Goal: Task Accomplishment & Management: Manage account settings

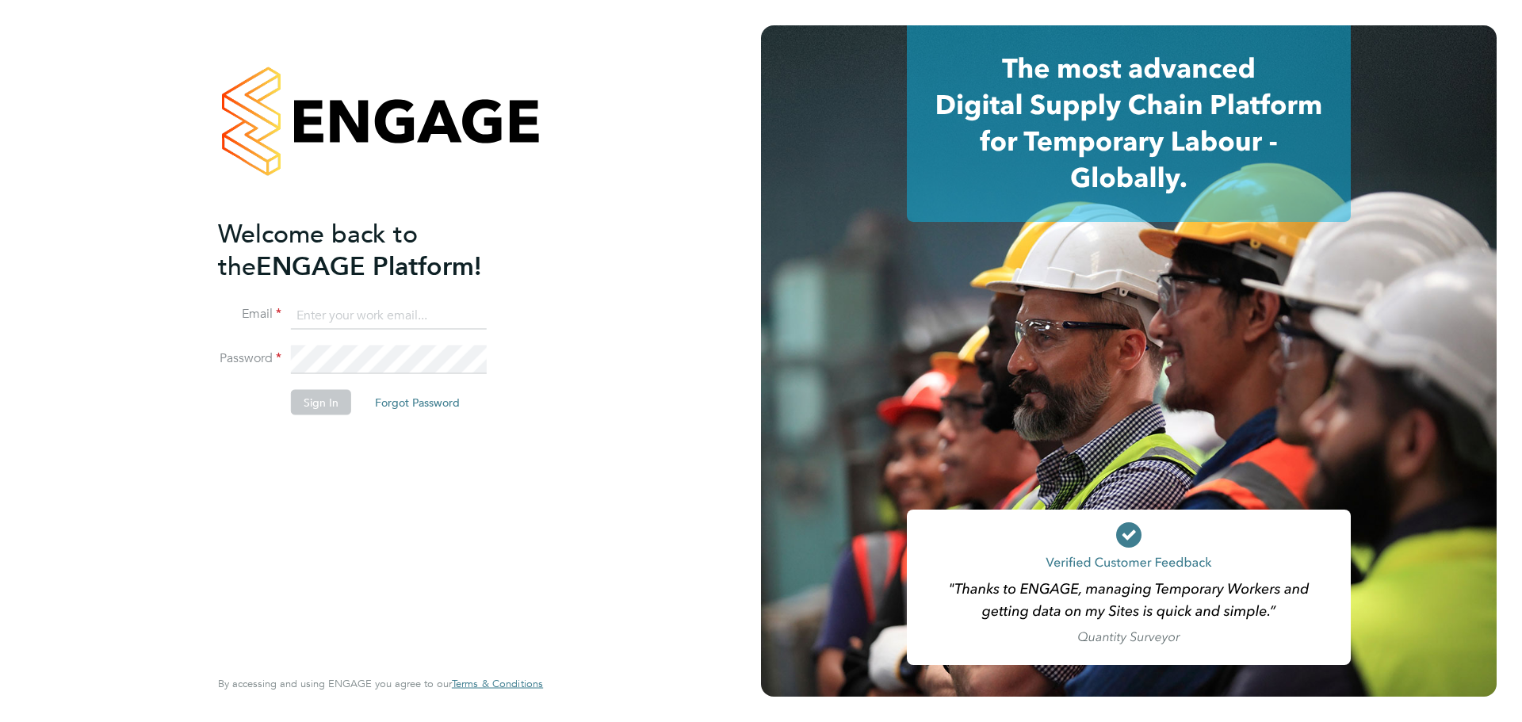
type input "[EMAIL_ADDRESS][PERSON_NAME][DOMAIN_NAME]"
click at [319, 410] on button "Sign In" at bounding box center [321, 401] width 60 height 25
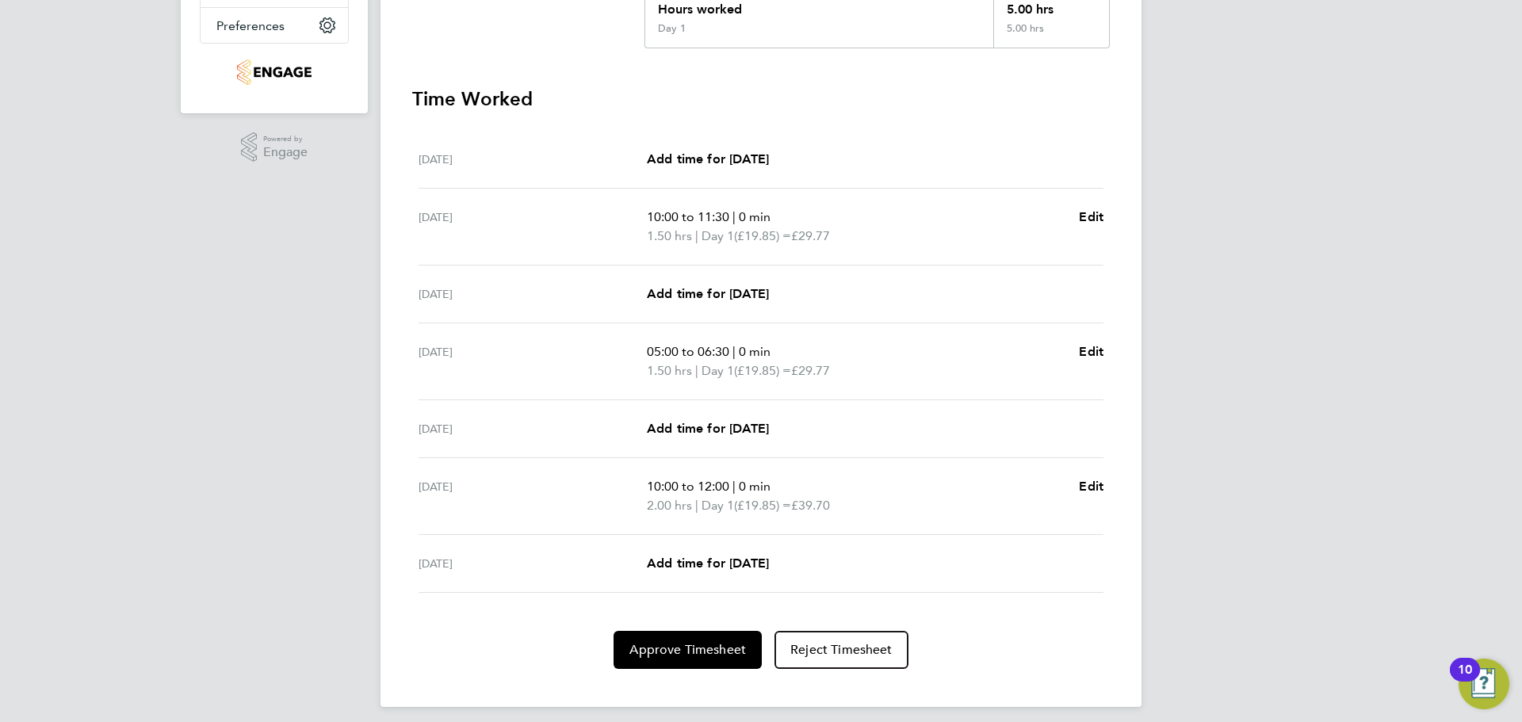
scroll to position [398, 0]
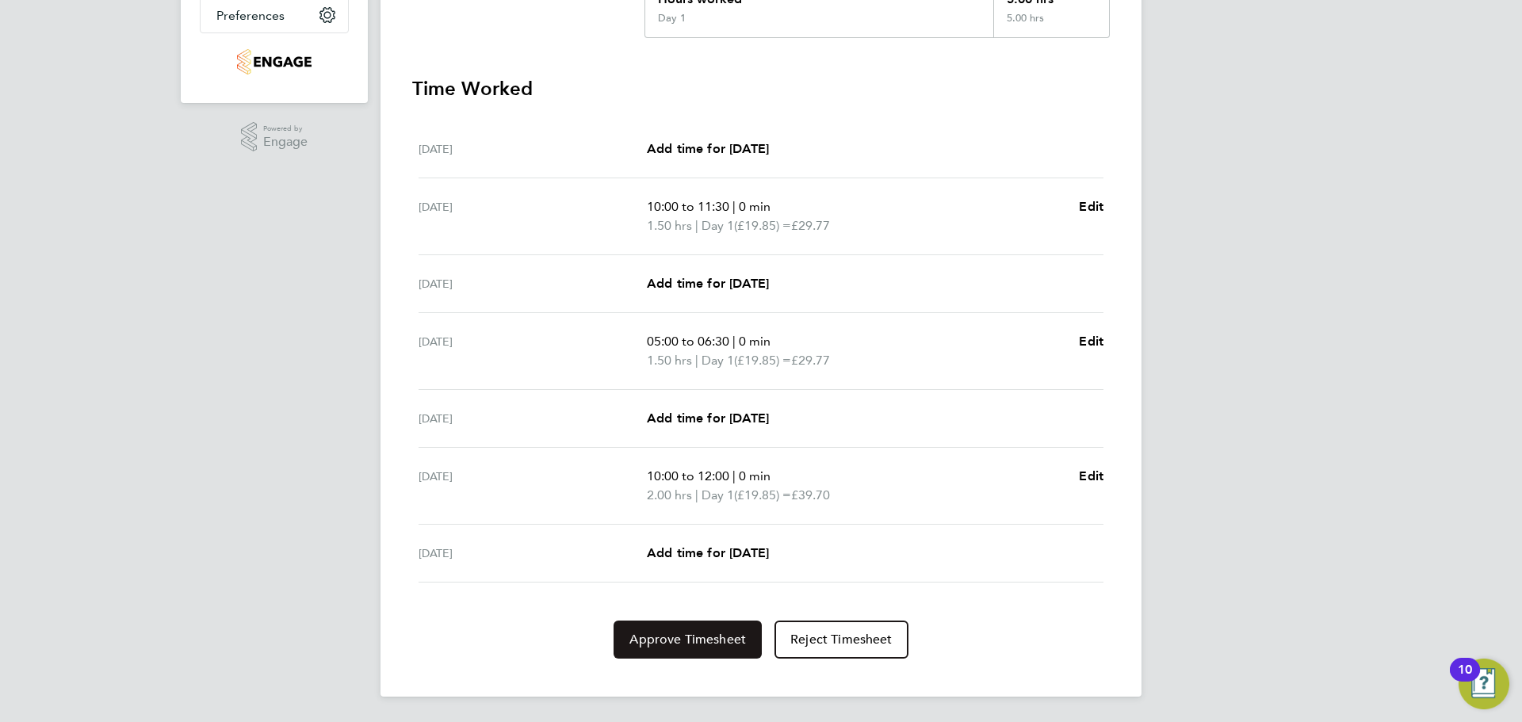
click at [695, 641] on span "Approve Timesheet" at bounding box center [688, 640] width 117 height 16
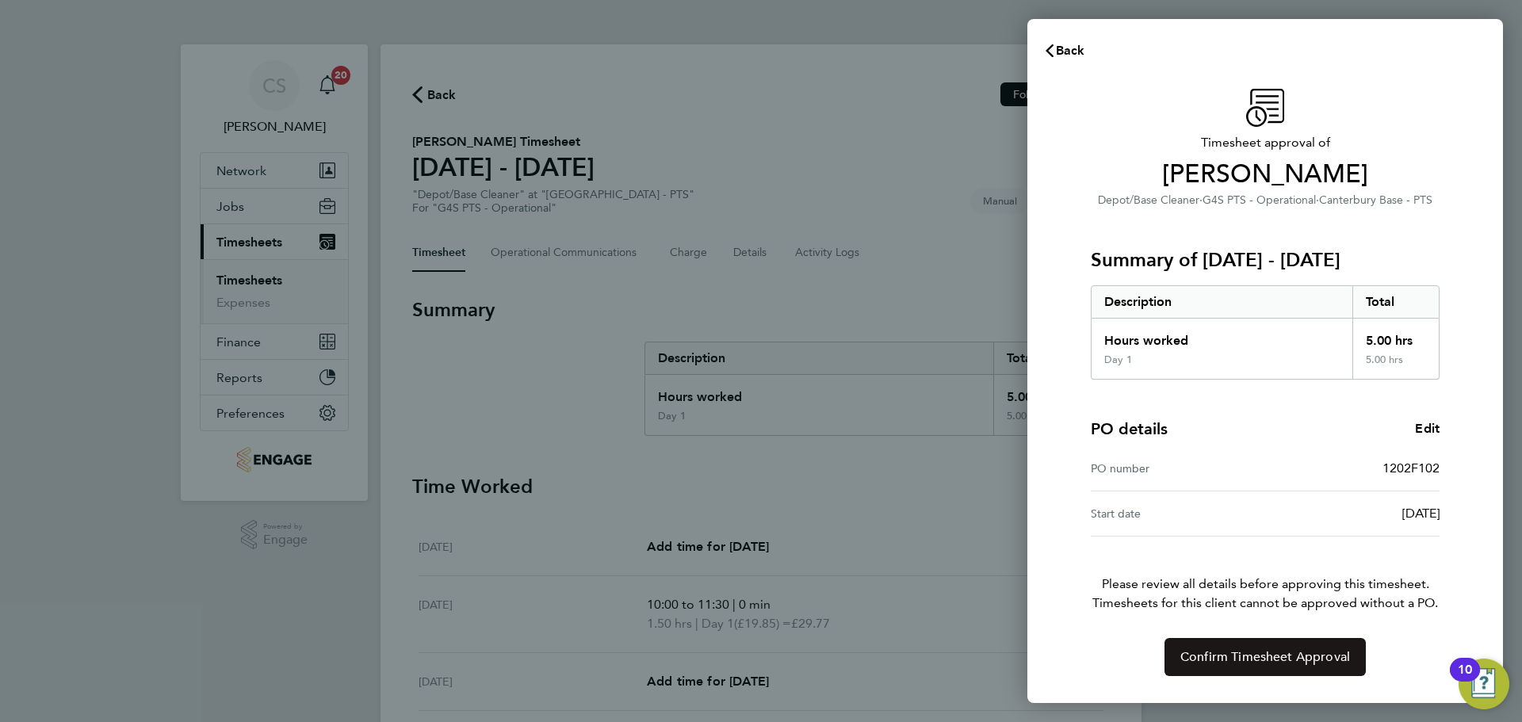
click at [1247, 663] on span "Confirm Timesheet Approval" at bounding box center [1266, 657] width 170 height 16
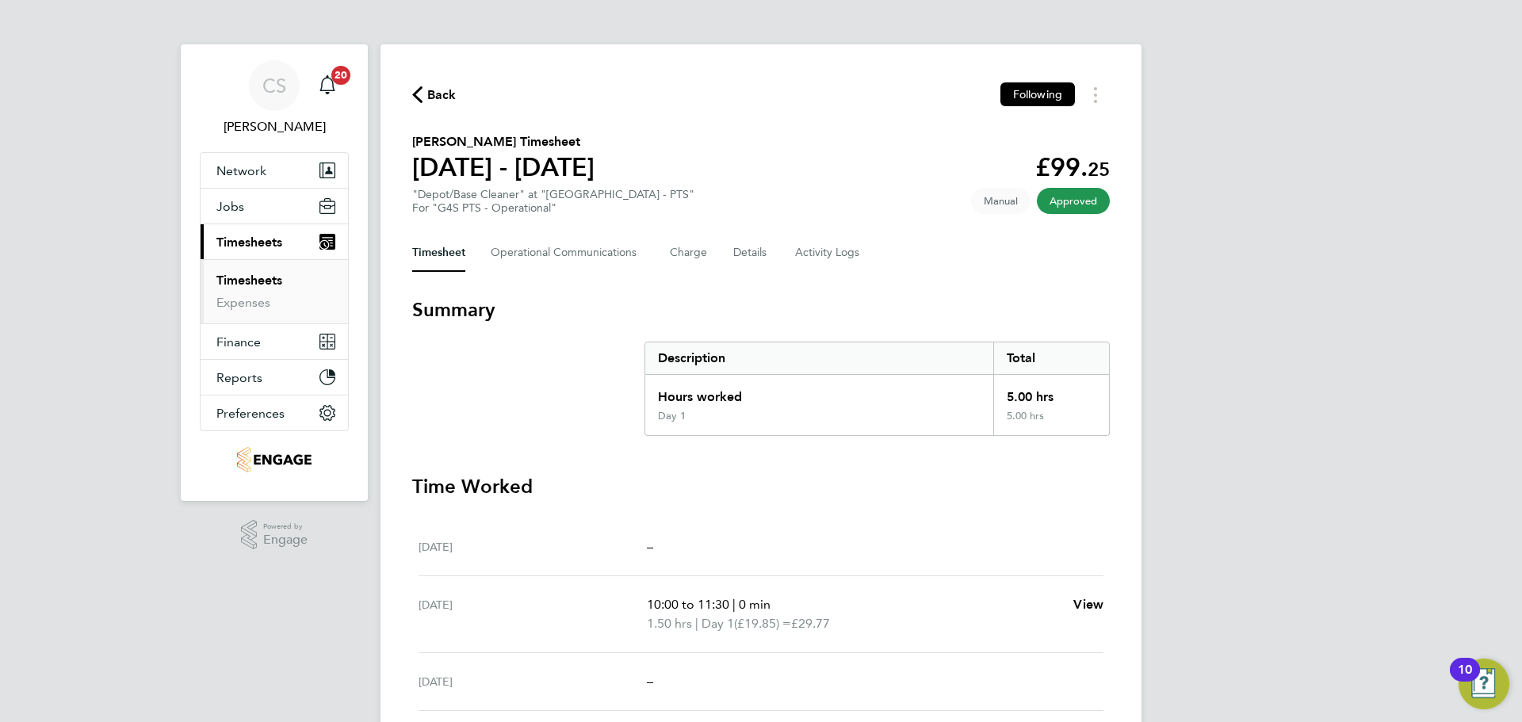
click at [430, 87] on span "Back" at bounding box center [441, 95] width 29 height 19
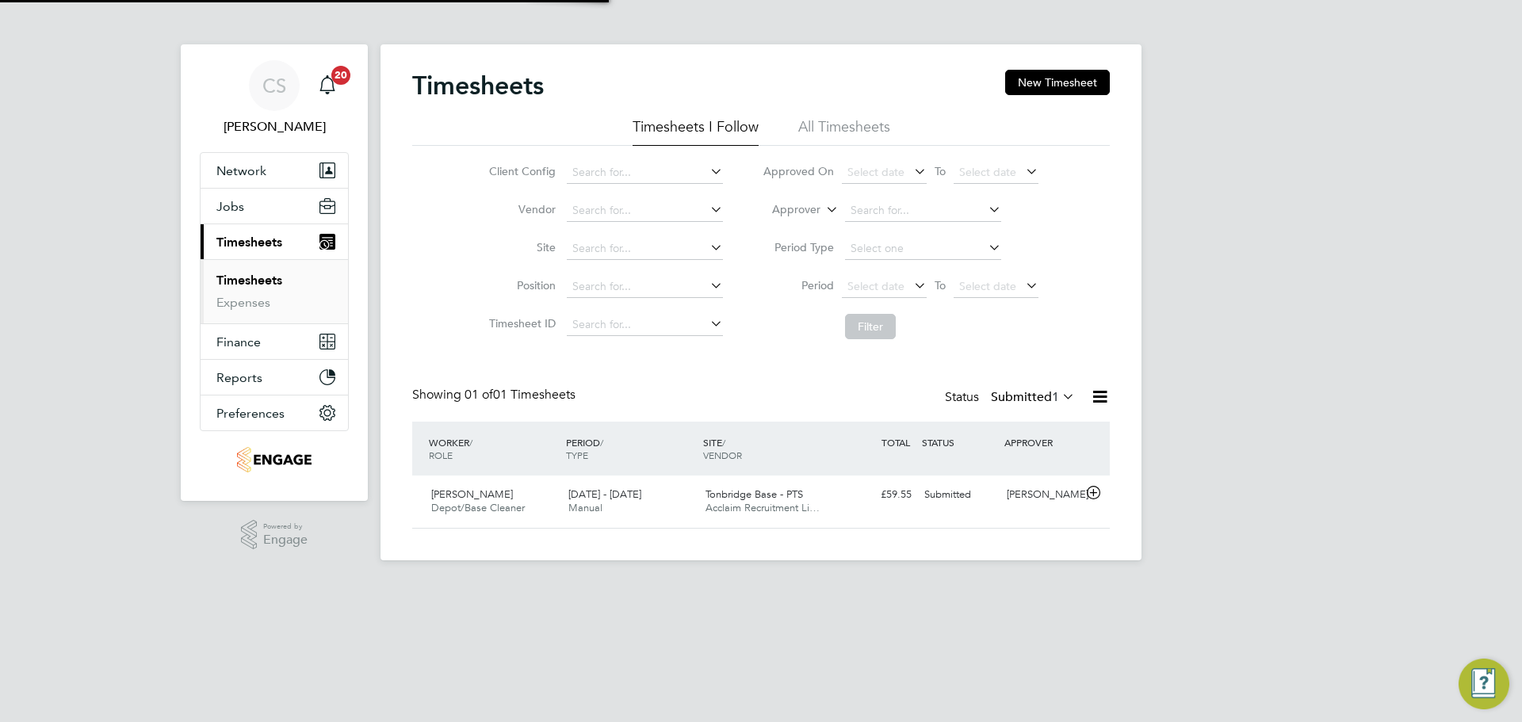
scroll to position [40, 138]
click at [526, 500] on div "Franchesca Newton Depot/Base Cleaner 22 - 28 Sep 2025" at bounding box center [493, 502] width 137 height 40
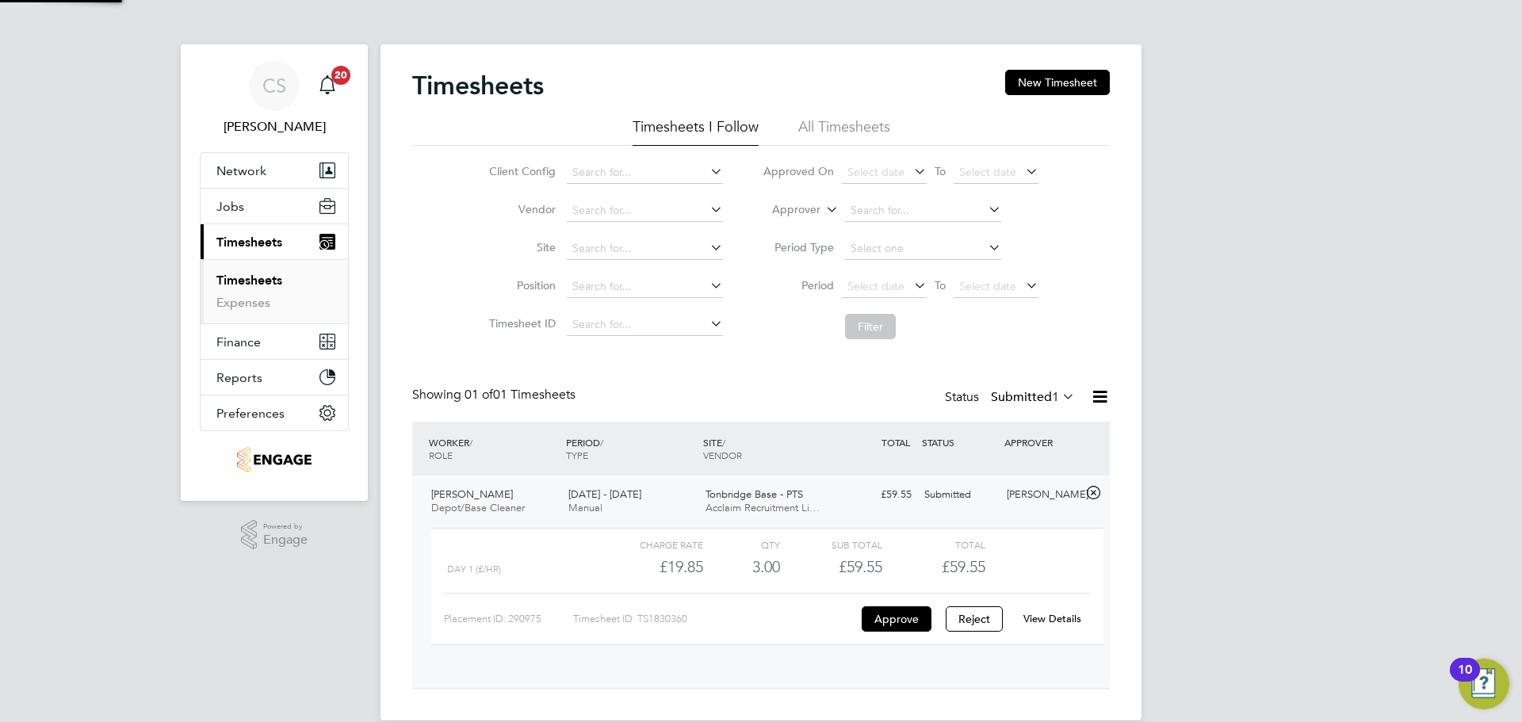
scroll to position [27, 155]
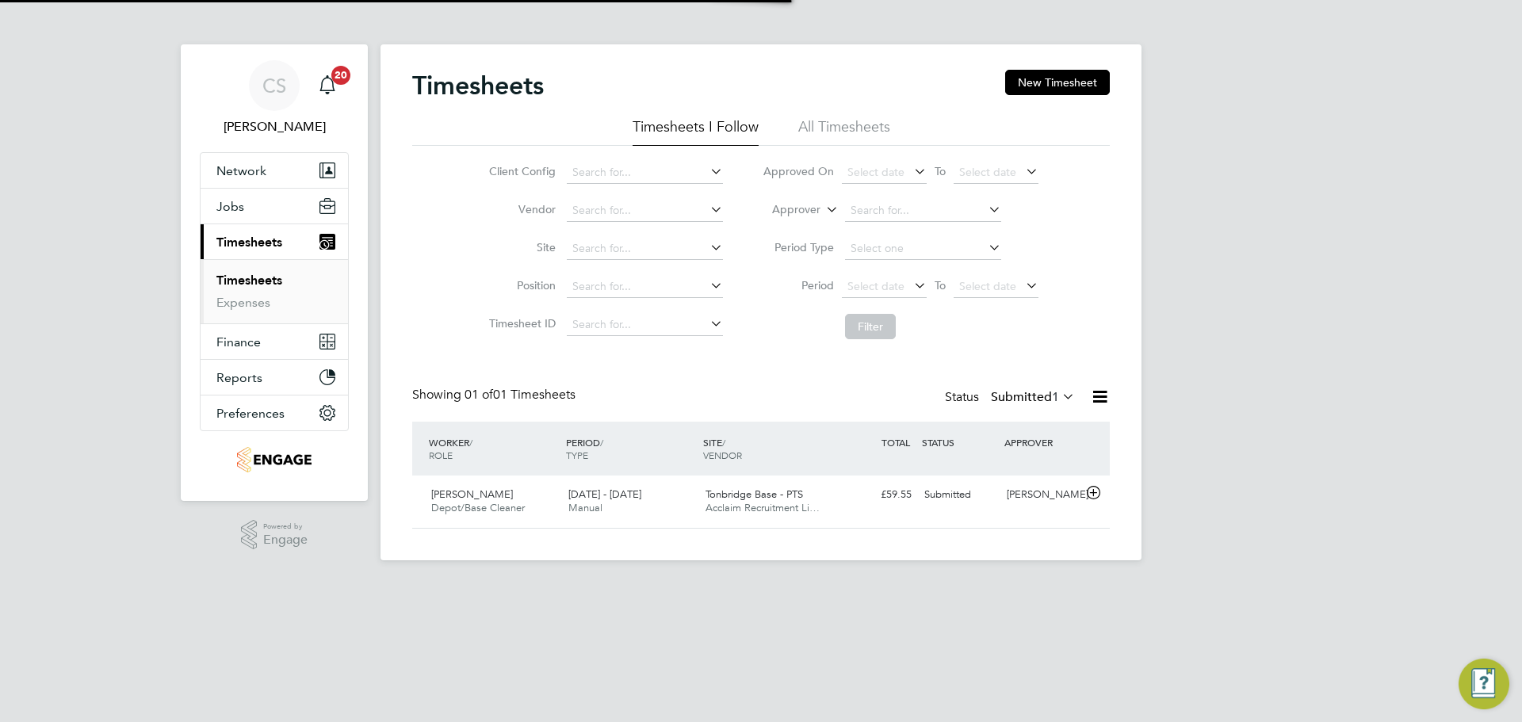
scroll to position [40, 138]
click at [502, 497] on span "[PERSON_NAME]" at bounding box center [472, 494] width 82 height 13
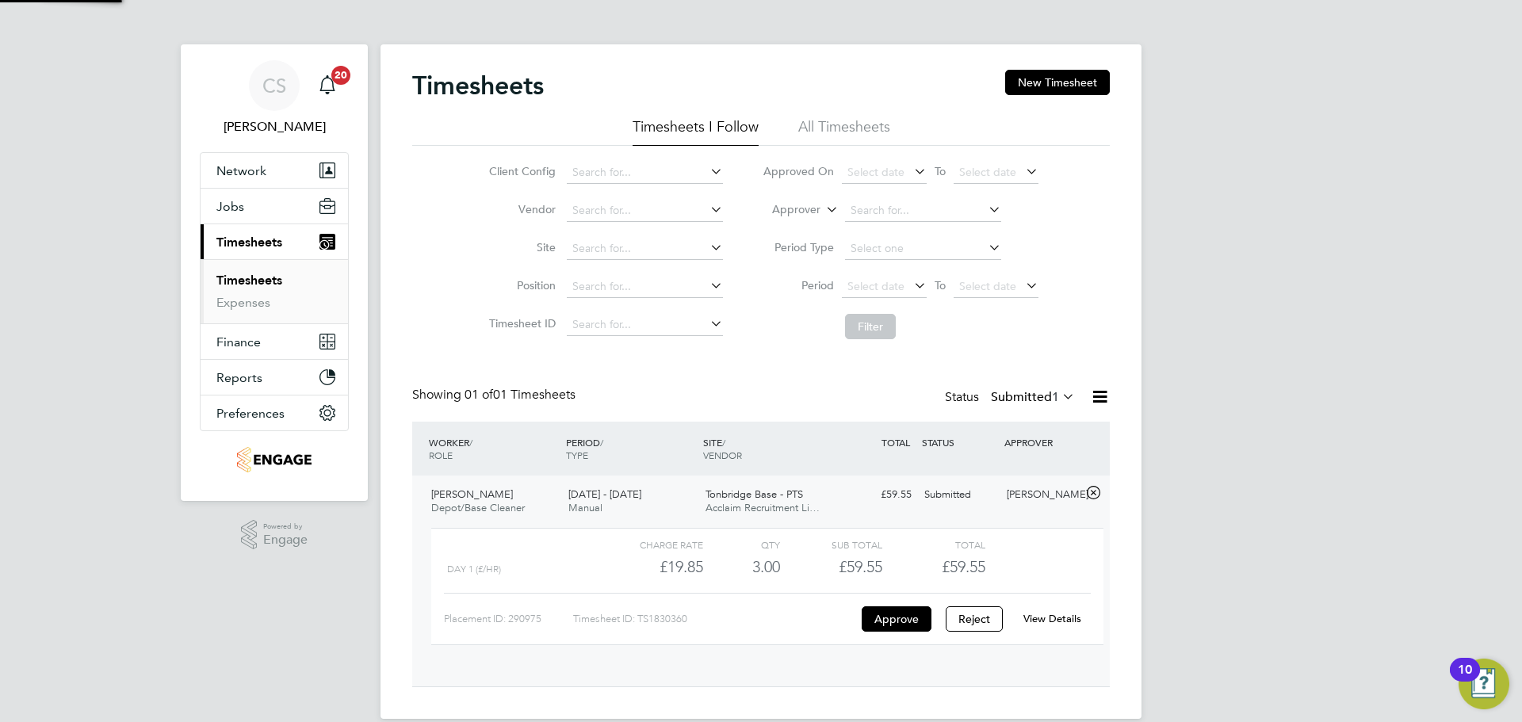
scroll to position [27, 155]
click at [1060, 621] on link "View Details" at bounding box center [1053, 618] width 58 height 13
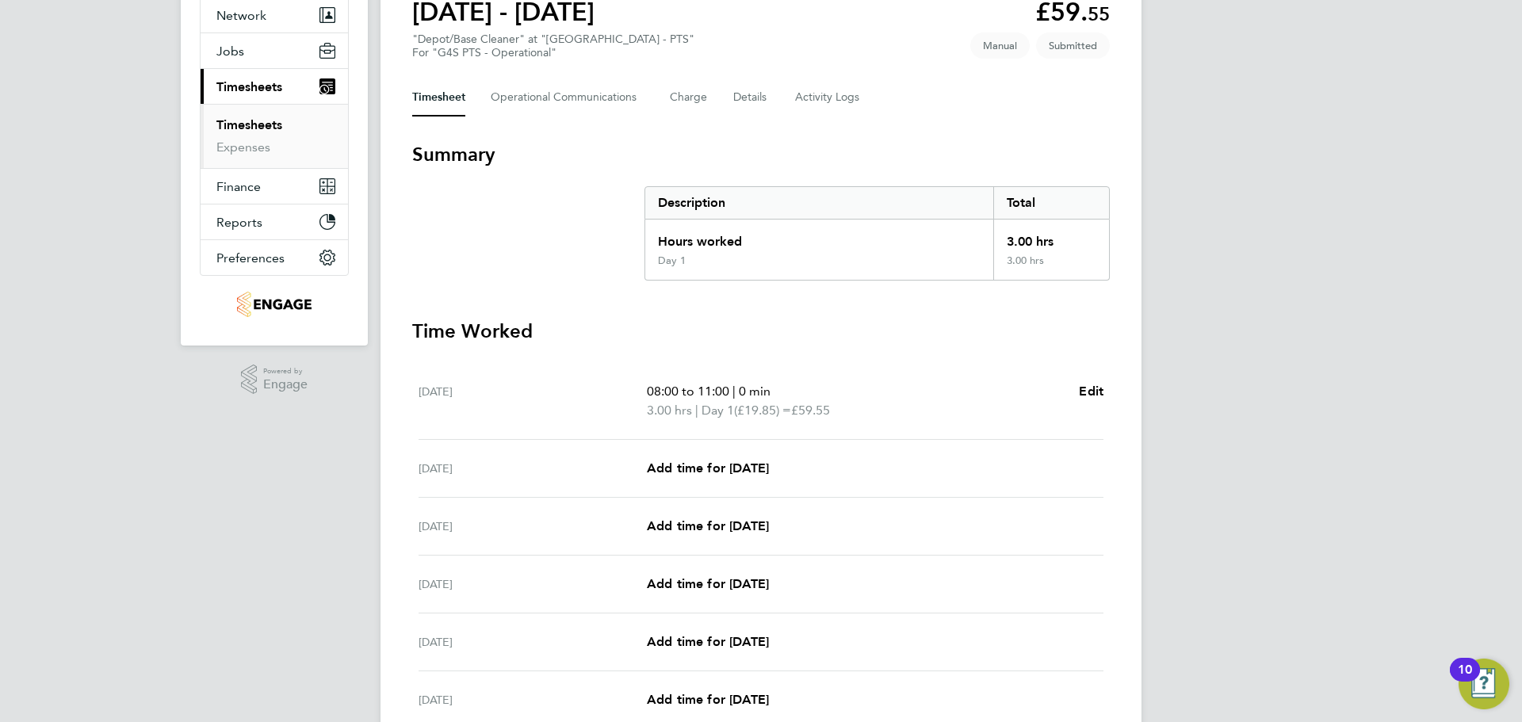
scroll to position [360, 0]
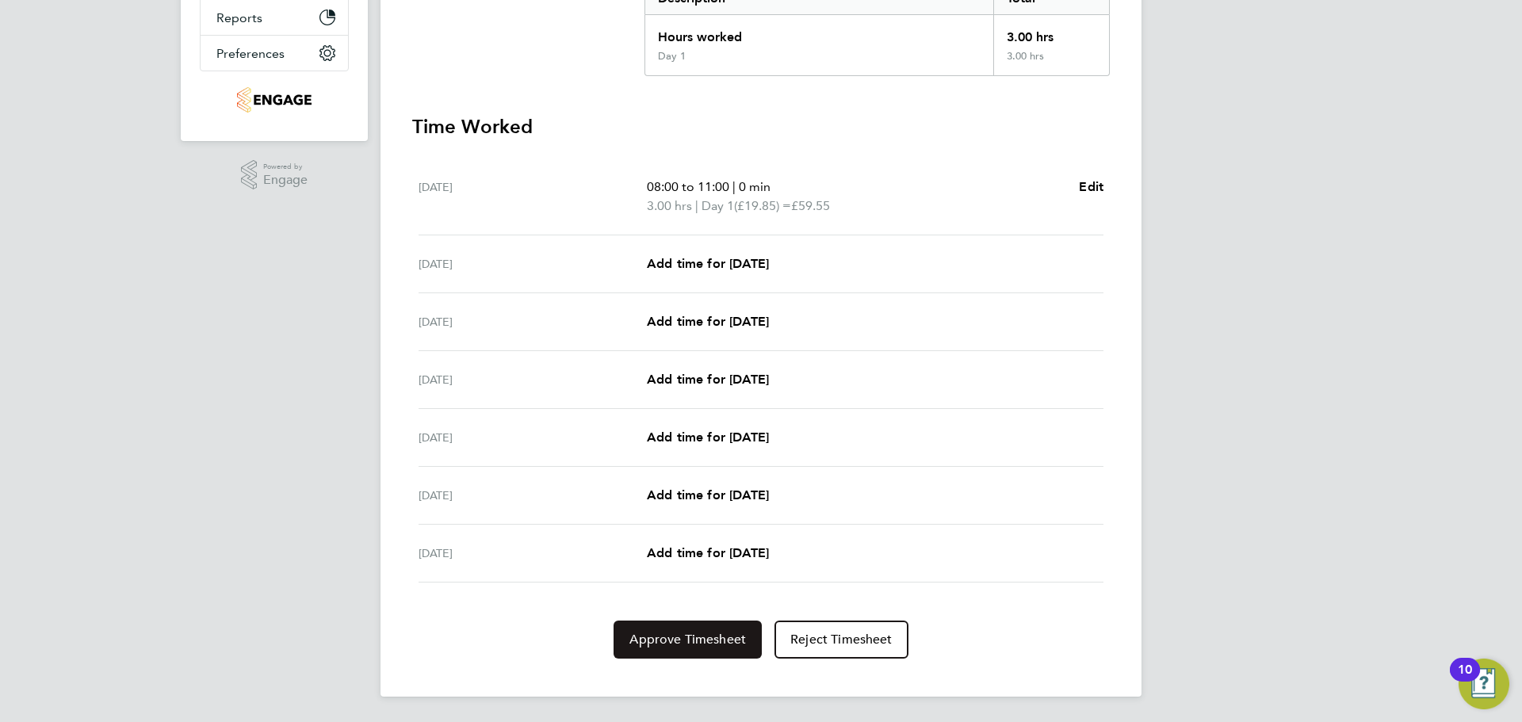
click at [668, 640] on span "Approve Timesheet" at bounding box center [688, 640] width 117 height 16
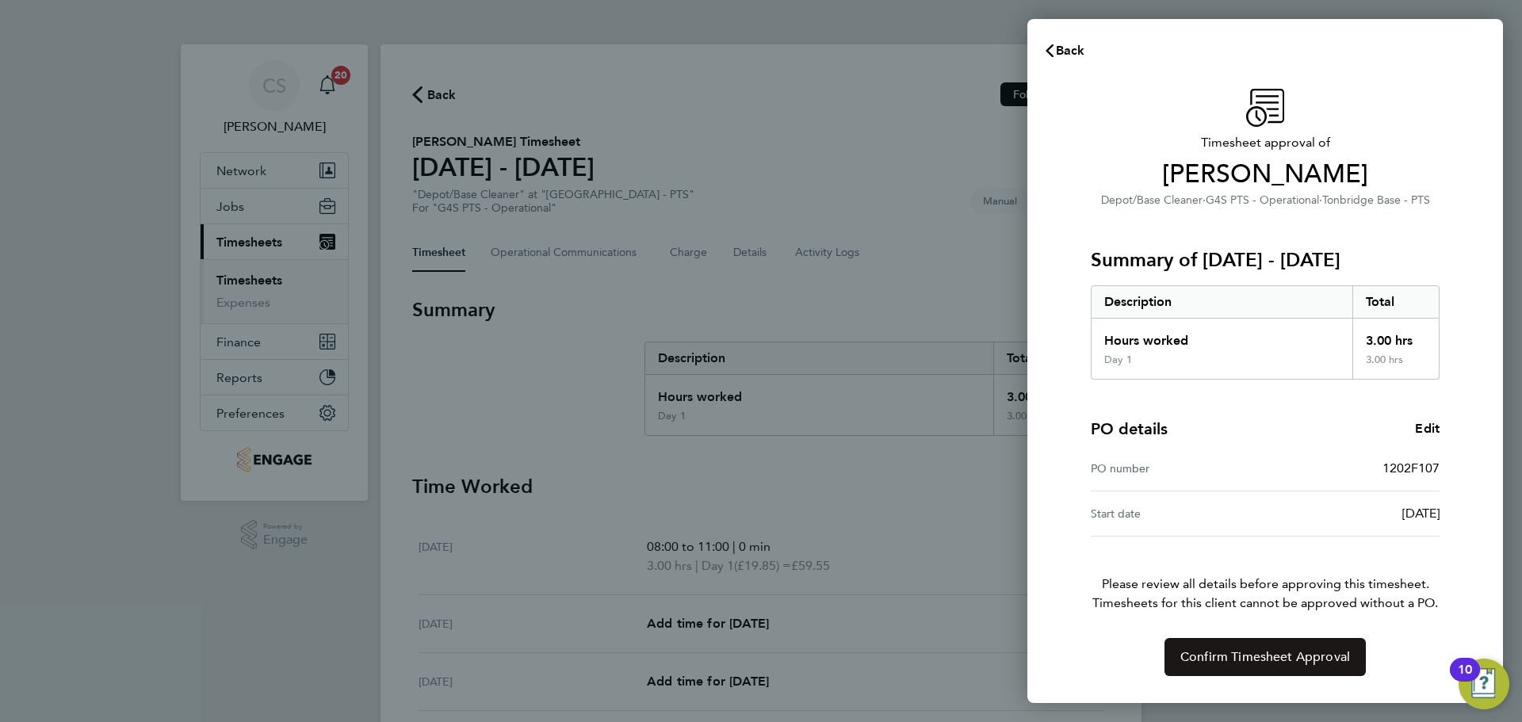
click at [1236, 658] on span "Confirm Timesheet Approval" at bounding box center [1266, 657] width 170 height 16
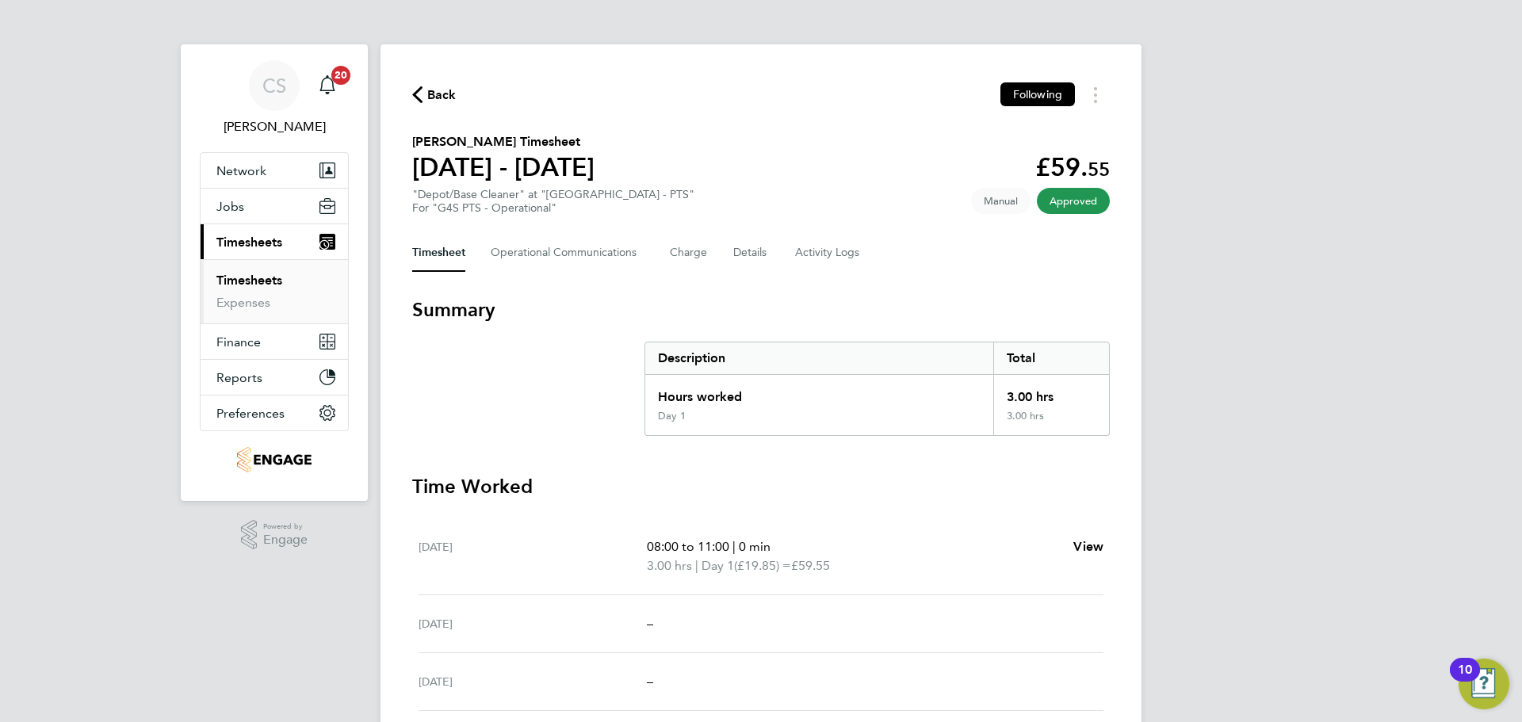
click at [435, 94] on span "Back" at bounding box center [441, 95] width 29 height 19
